Goal: Transaction & Acquisition: Purchase product/service

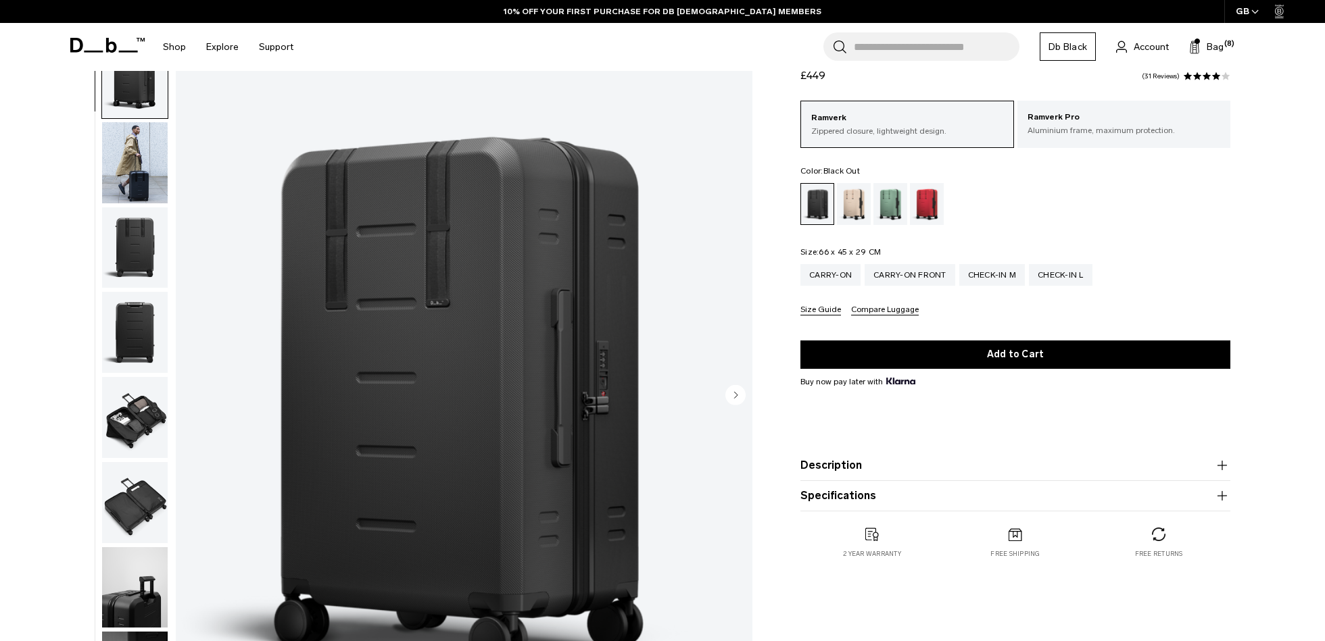
scroll to position [54, 0]
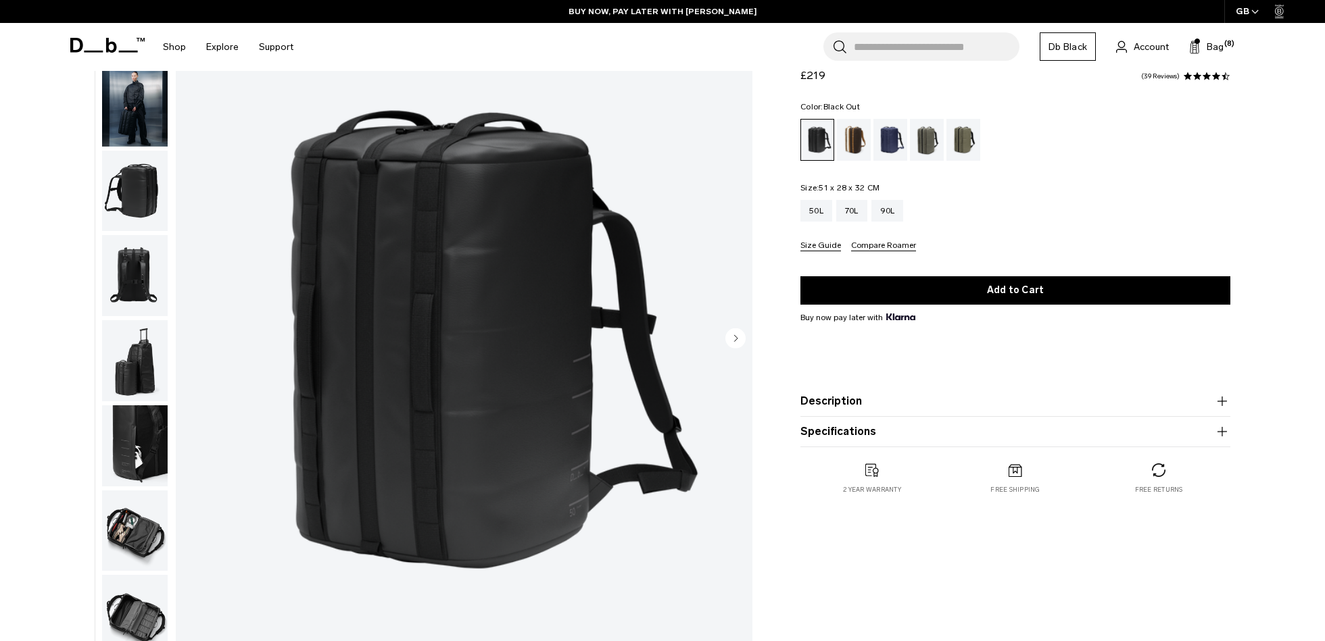
click at [965, 203] on div "50L 70L 90L" at bounding box center [1015, 211] width 430 height 22
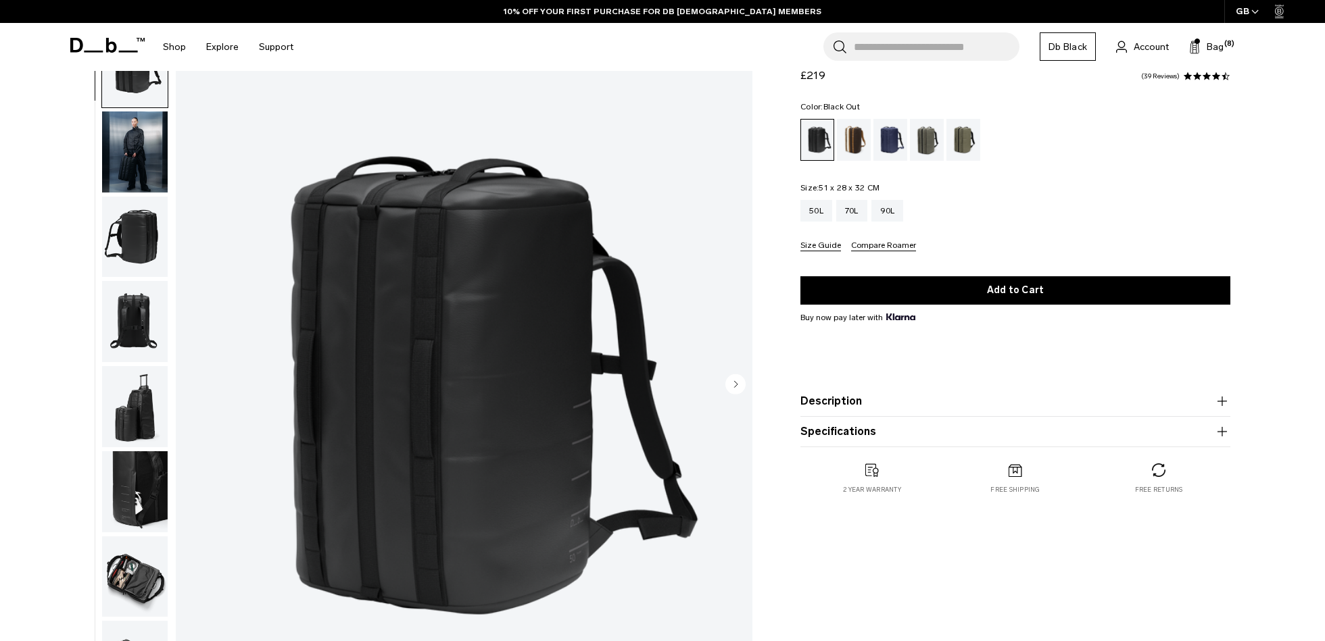
click at [814, 77] on span "£219" at bounding box center [812, 75] width 25 height 13
click at [847, 78] on div "Roamer Pro Split Duffel 50L £219 4.7 star rating 39 Reviews" at bounding box center [1015, 63] width 430 height 41
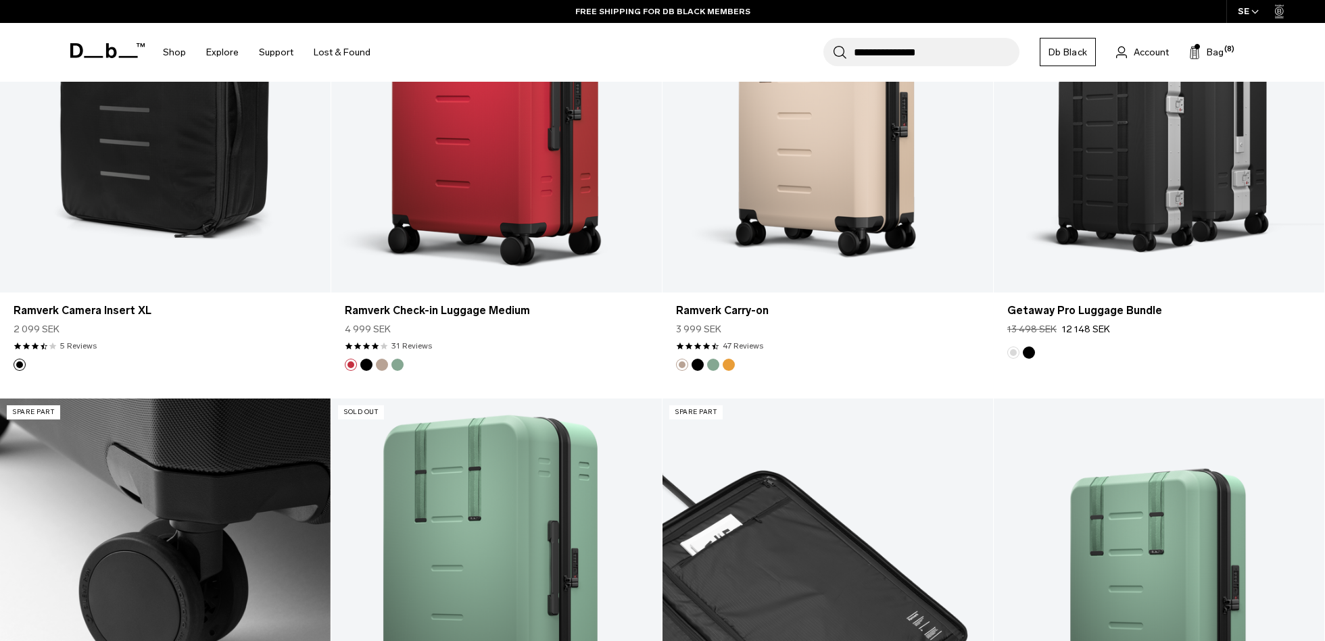
scroll to position [2729, 0]
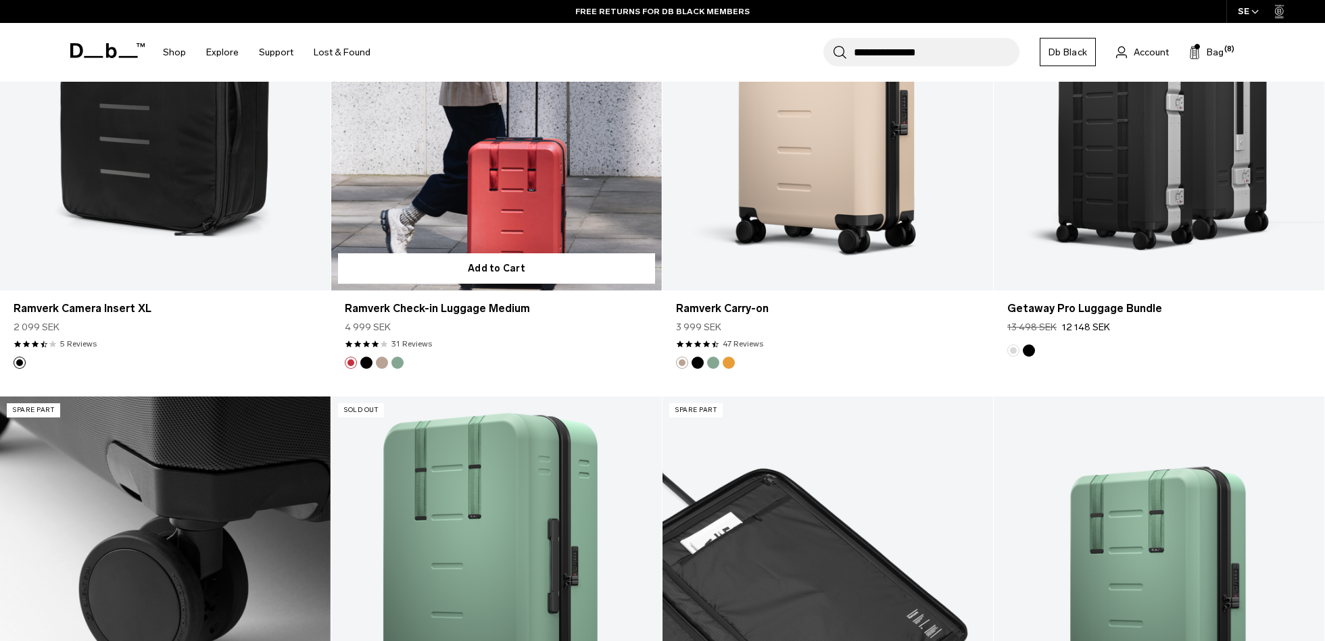
click at [458, 190] on link "Ramverk Check-in Luggage Medium" at bounding box center [496, 106] width 331 height 367
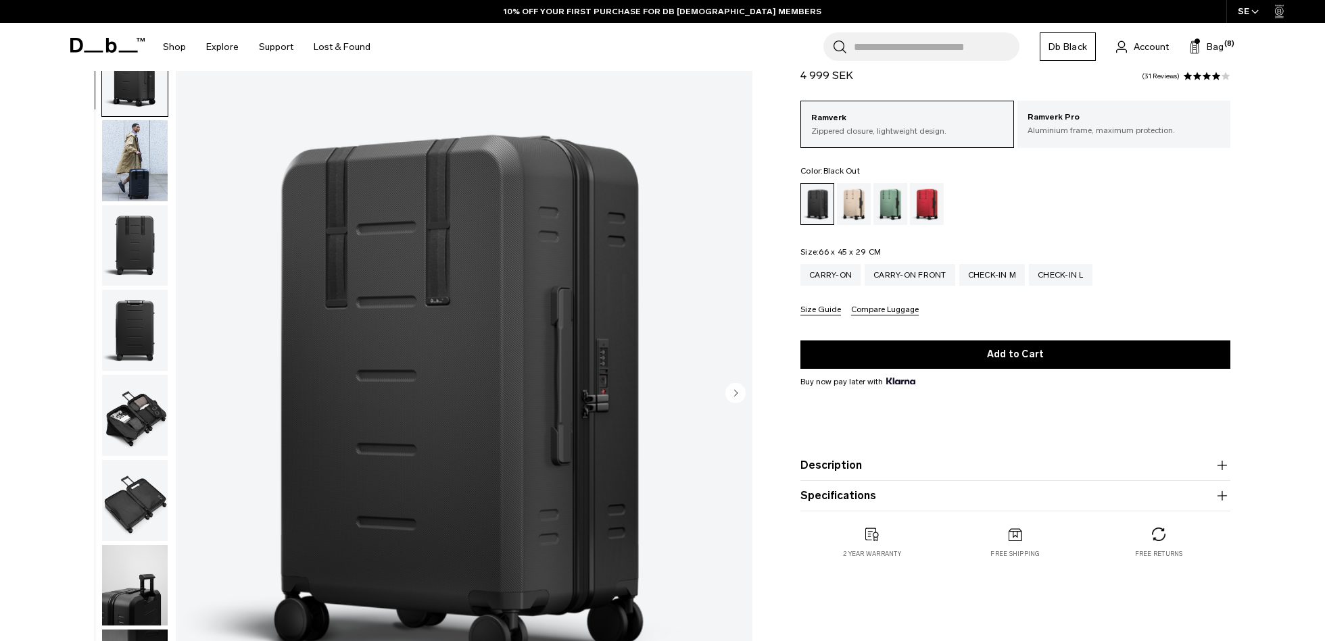
scroll to position [4, 0]
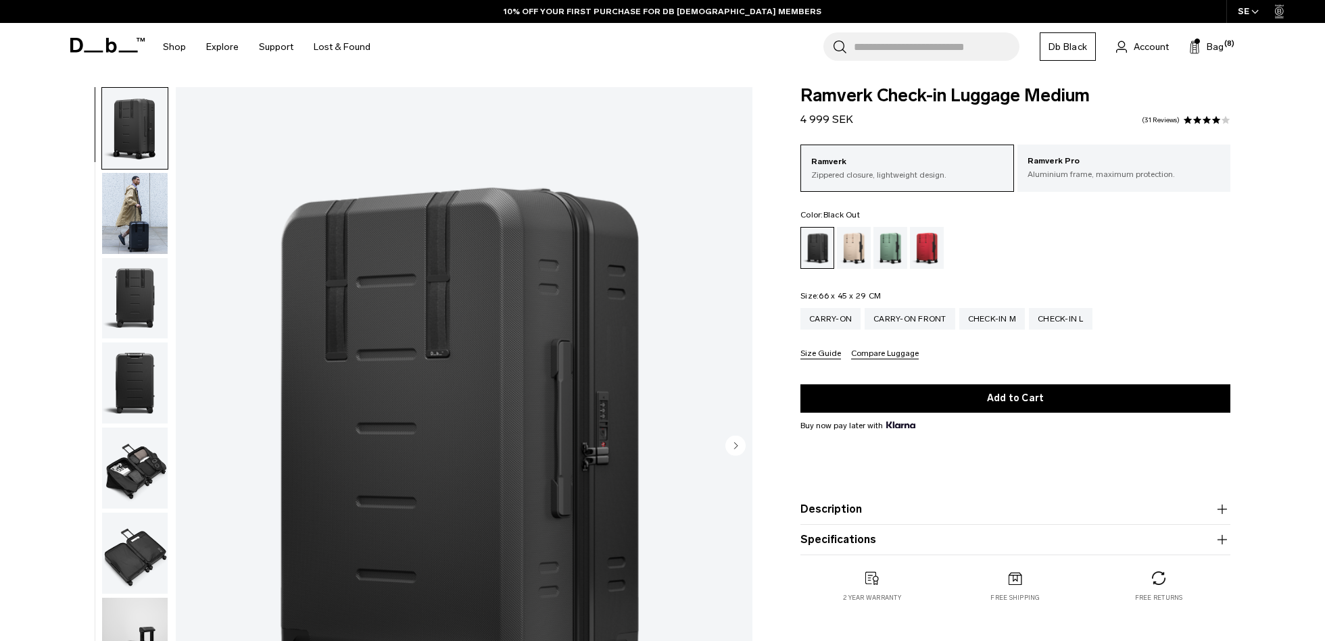
click at [905, 51] on input "Search for Bags, Luggage..." at bounding box center [937, 46] width 166 height 28
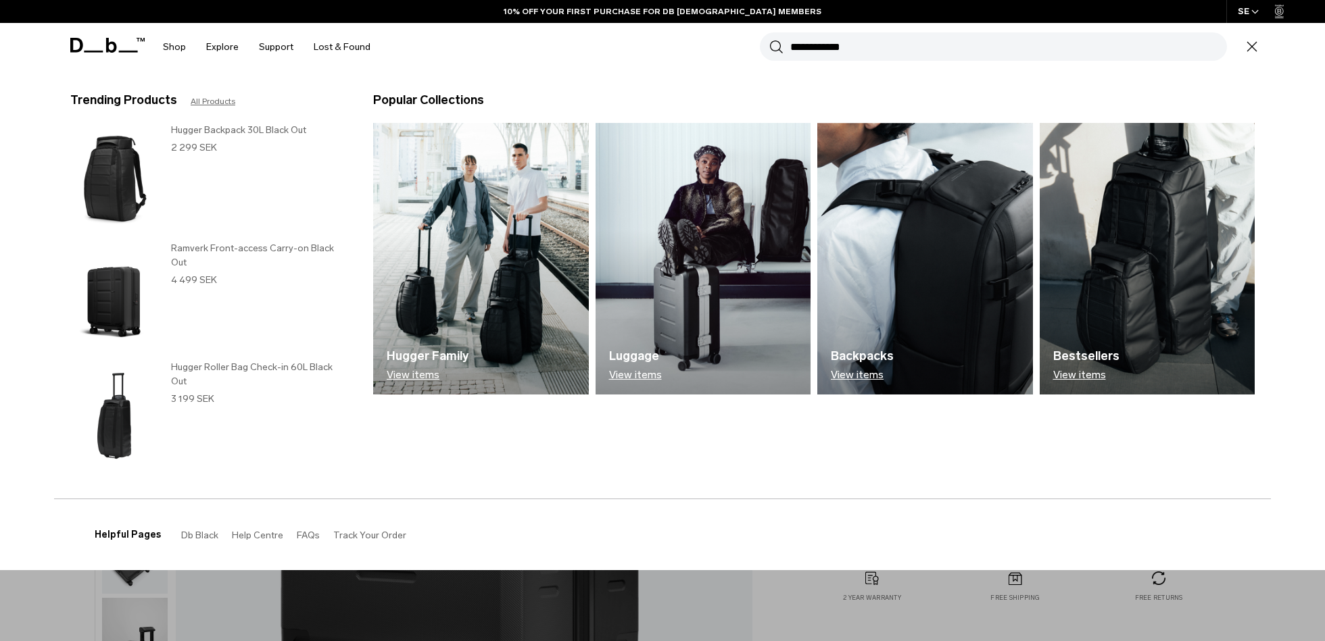
type input "**********"
click at [769, 39] on button "Search" at bounding box center [776, 46] width 14 height 15
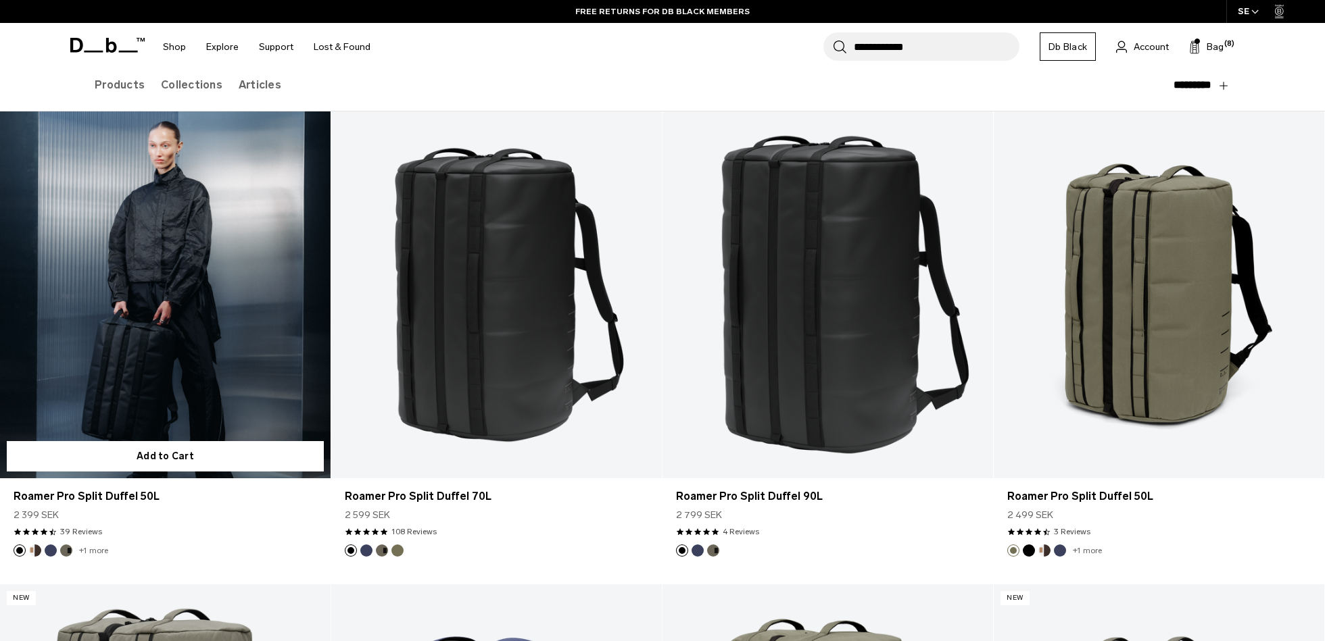
scroll to position [160, 0]
